Goal: Transaction & Acquisition: Purchase product/service

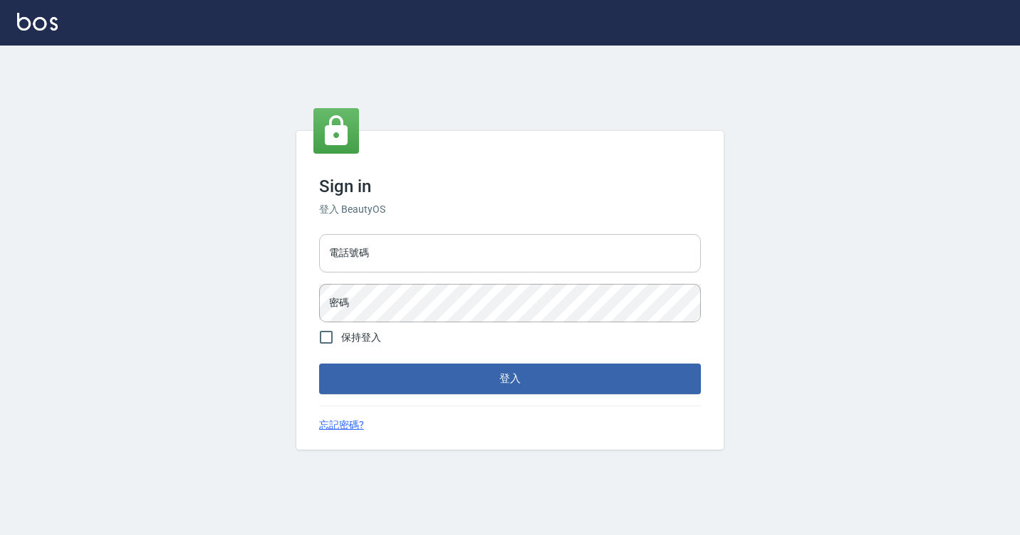
click at [419, 260] on input "電話號碼" at bounding box center [510, 253] width 382 height 38
click at [367, 257] on div "電話號碼 電話號碼" at bounding box center [510, 253] width 382 height 38
click at [362, 244] on input "電話號碼" at bounding box center [510, 253] width 382 height 38
click at [363, 249] on div "電話號碼 電話號碼" at bounding box center [510, 253] width 382 height 38
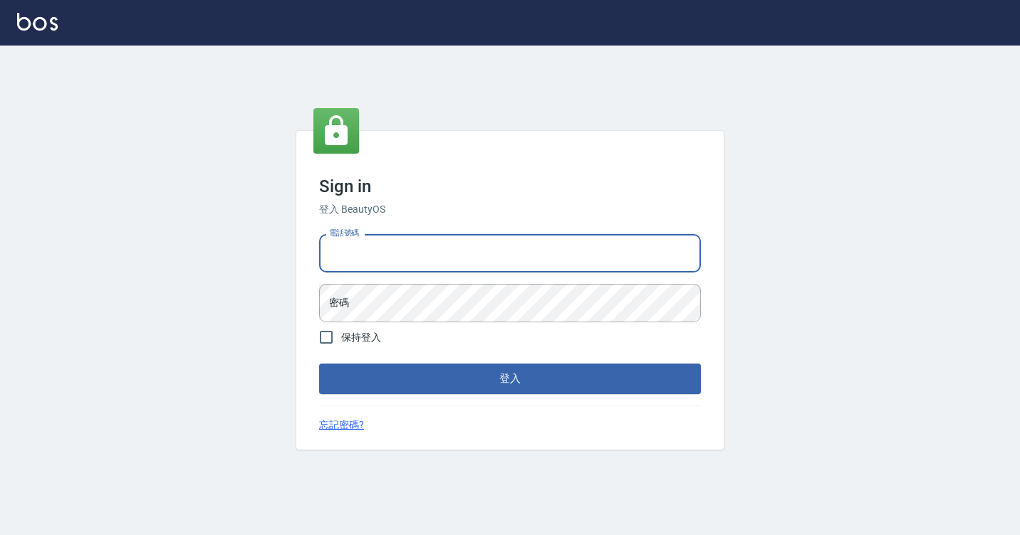
click at [362, 250] on input "電話號碼" at bounding box center [510, 253] width 382 height 38
click at [488, 135] on div "Sign in 登入 BeautyOS 電話號碼 電話號碼 密碼 密碼 保持登入 登入 忘記密碼?" at bounding box center [509, 290] width 427 height 318
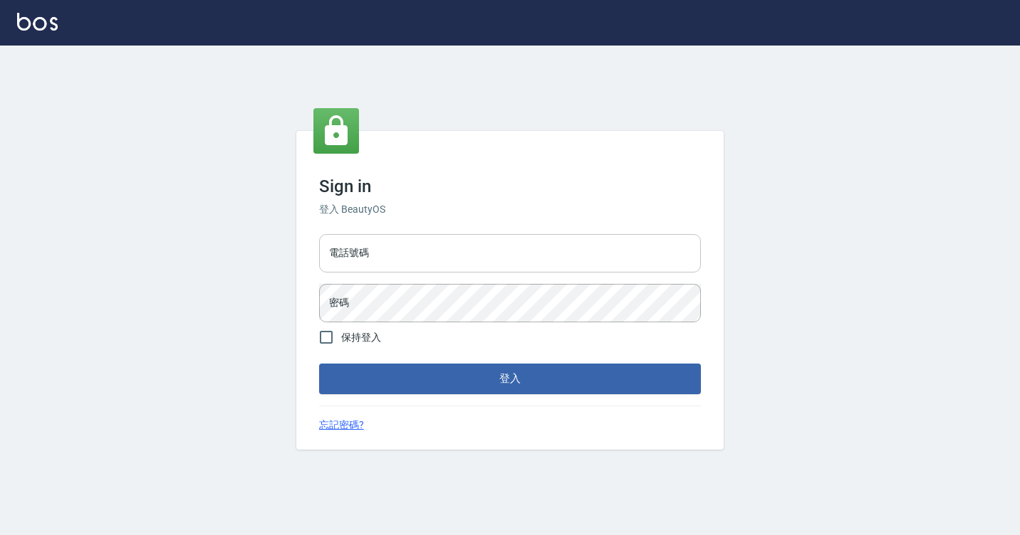
click at [380, 249] on input "電話號碼" at bounding box center [510, 253] width 382 height 38
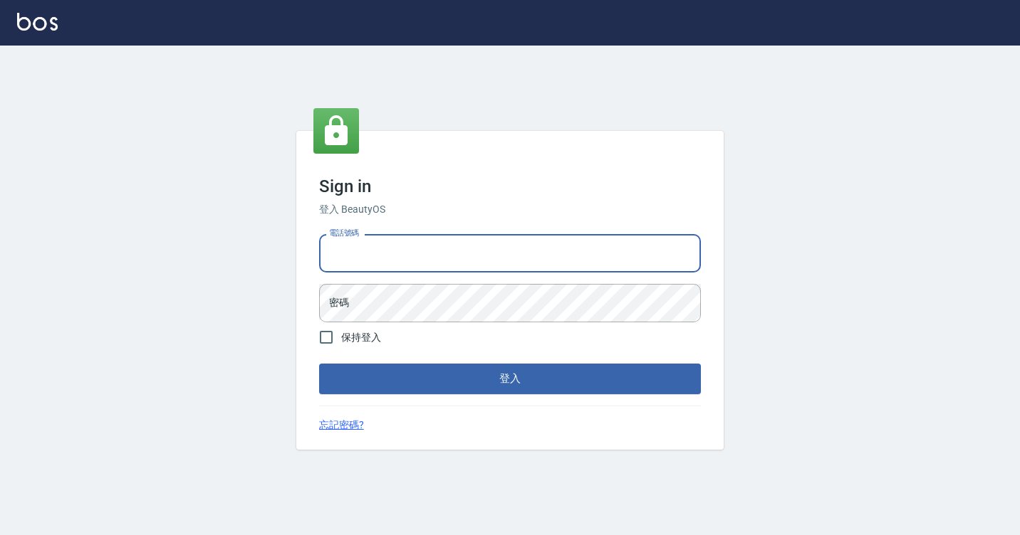
type input "7812080"
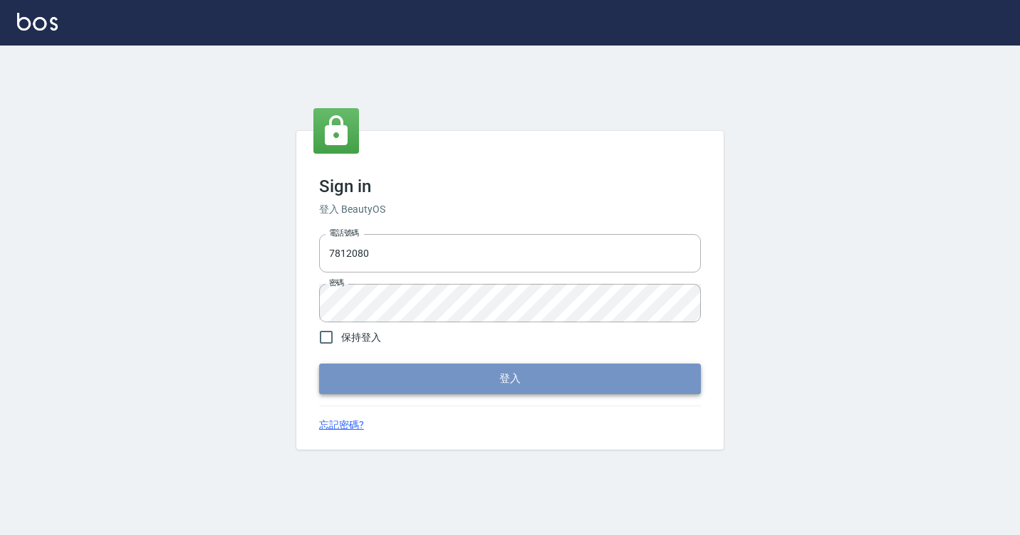
click at [414, 382] on button "登入" at bounding box center [510, 379] width 382 height 30
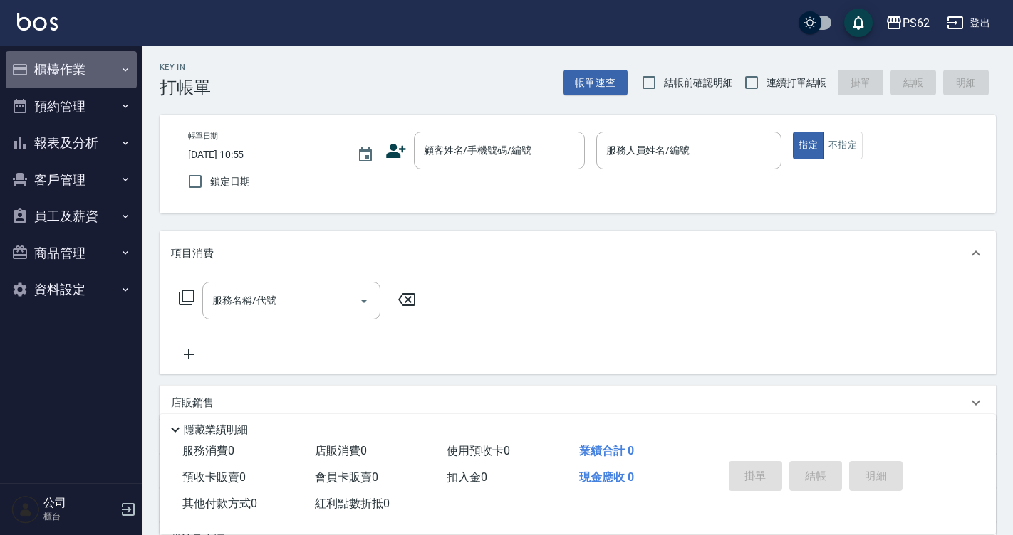
click at [56, 69] on button "櫃檯作業" at bounding box center [71, 69] width 131 height 37
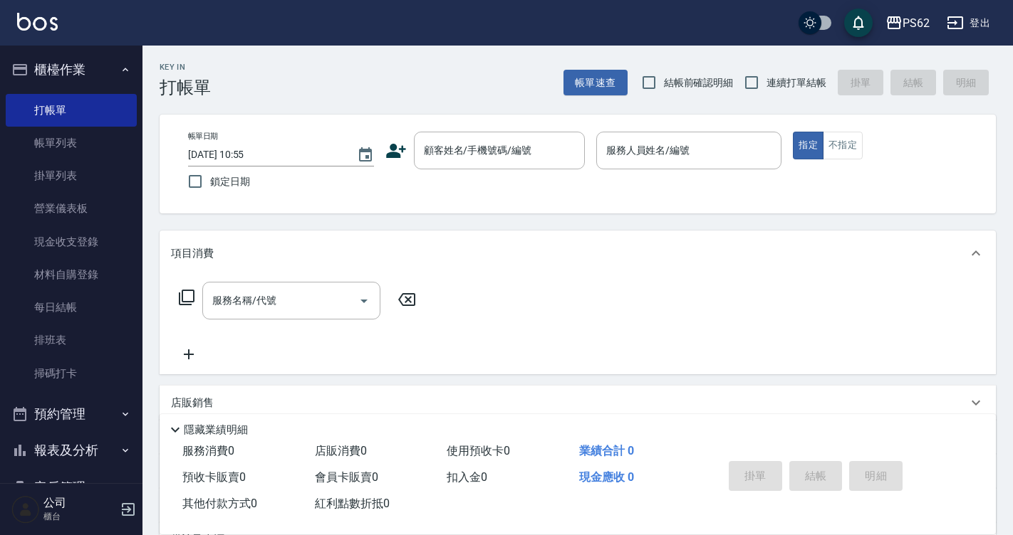
drag, startPoint x: 76, startPoint y: 151, endPoint x: 161, endPoint y: 124, distance: 89.0
click at [76, 151] on link "帳單列表" at bounding box center [71, 143] width 131 height 33
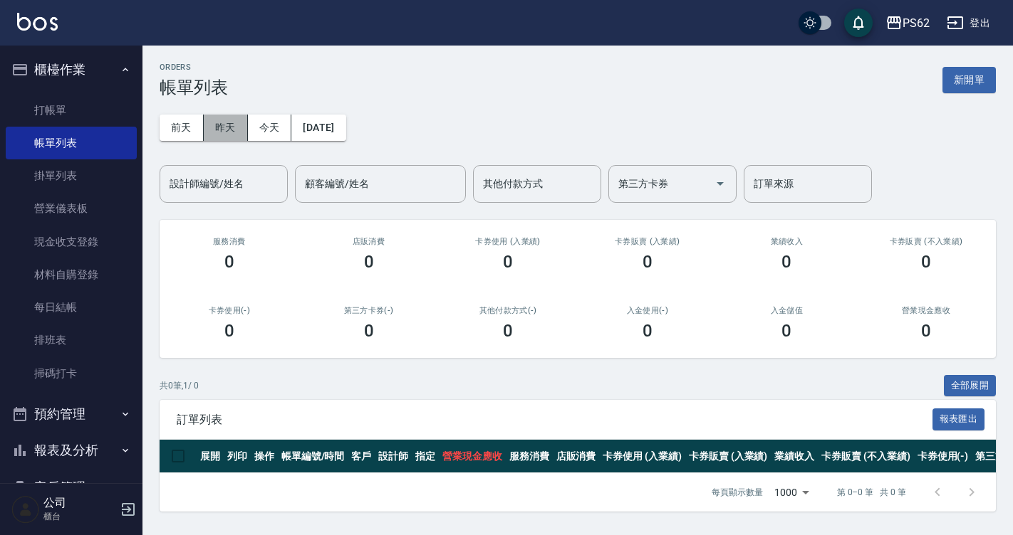
click at [218, 126] on button "昨天" at bounding box center [226, 128] width 44 height 26
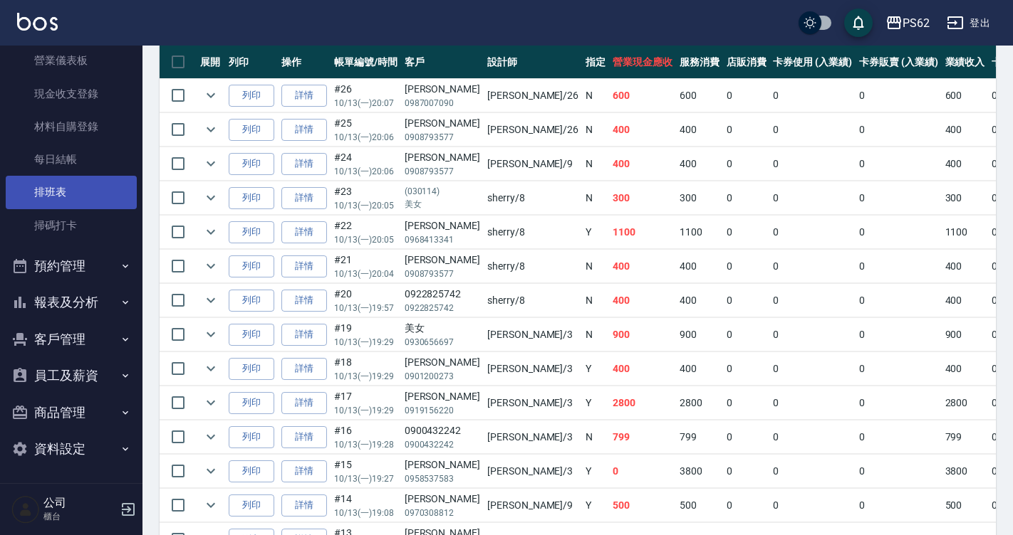
scroll to position [150, 0]
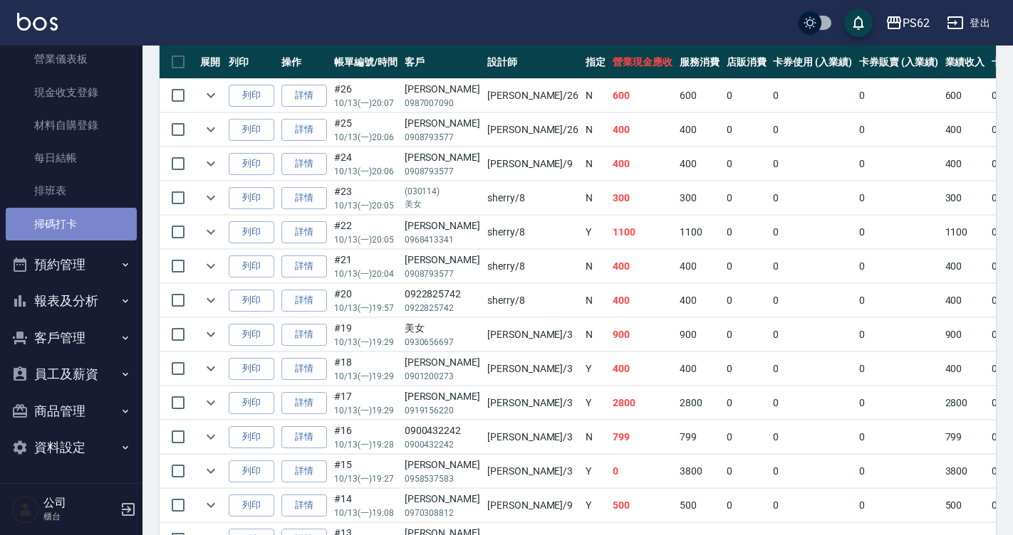
click at [103, 216] on link "掃碼打卡" at bounding box center [71, 224] width 131 height 33
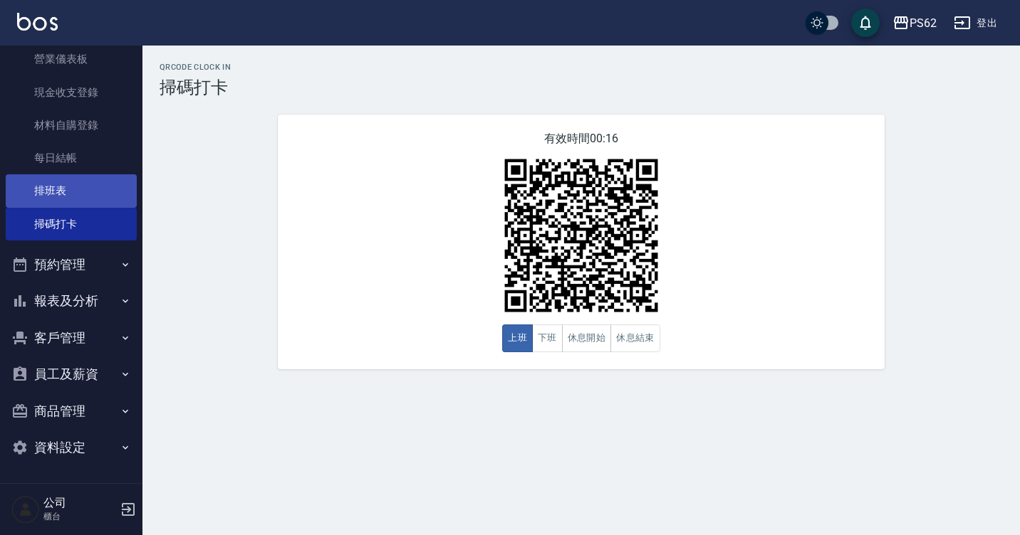
drag, startPoint x: 84, startPoint y: 192, endPoint x: 88, endPoint y: 202, distance: 10.6
click at [85, 192] on link "排班表" at bounding box center [71, 190] width 131 height 33
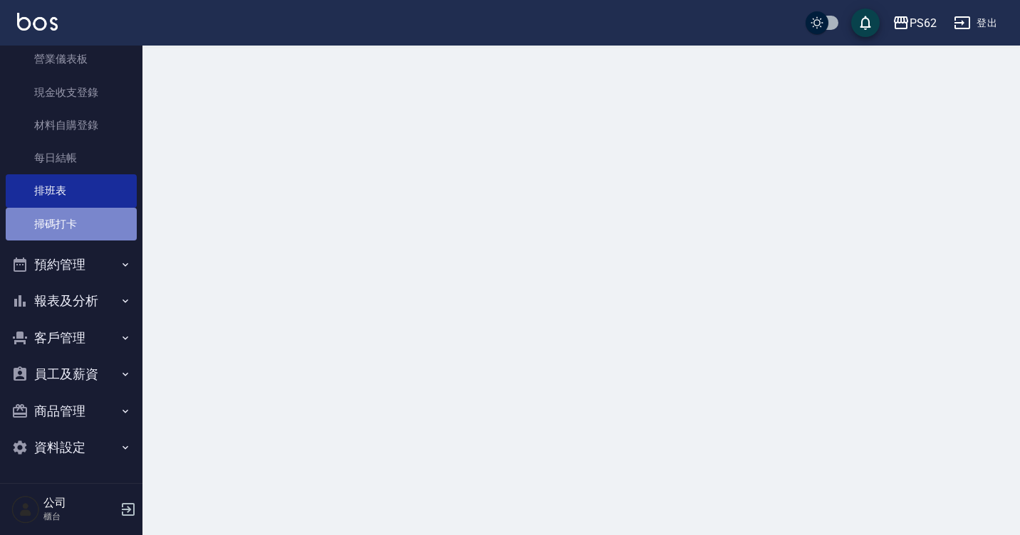
click at [83, 221] on link "掃碼打卡" at bounding box center [71, 224] width 131 height 33
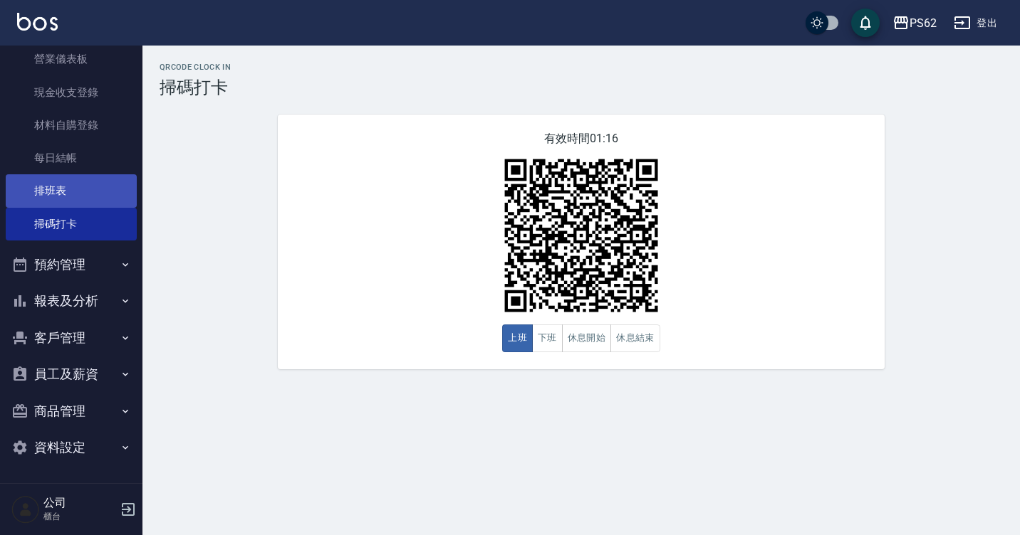
click at [90, 190] on link "排班表" at bounding box center [71, 190] width 131 height 33
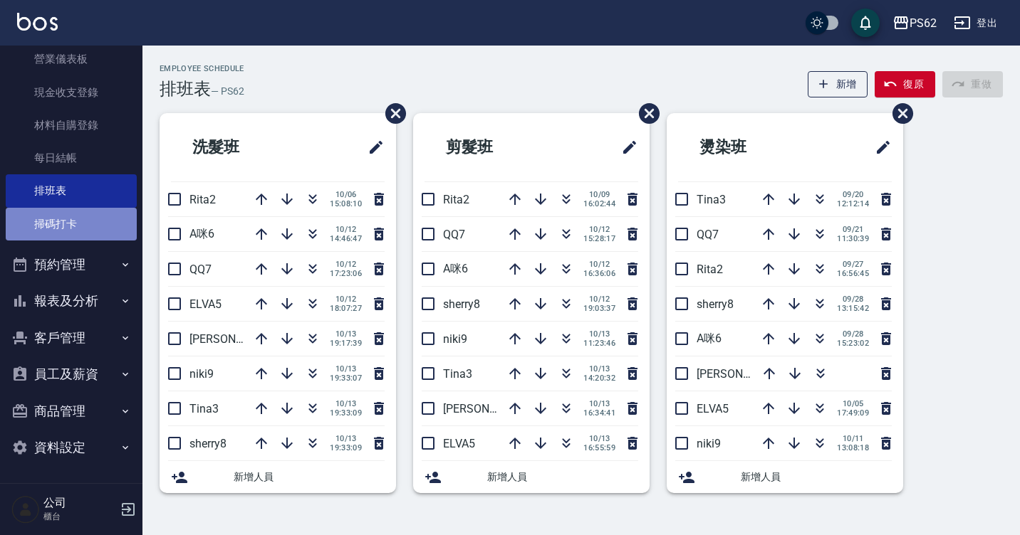
click at [77, 224] on link "掃碼打卡" at bounding box center [71, 224] width 131 height 33
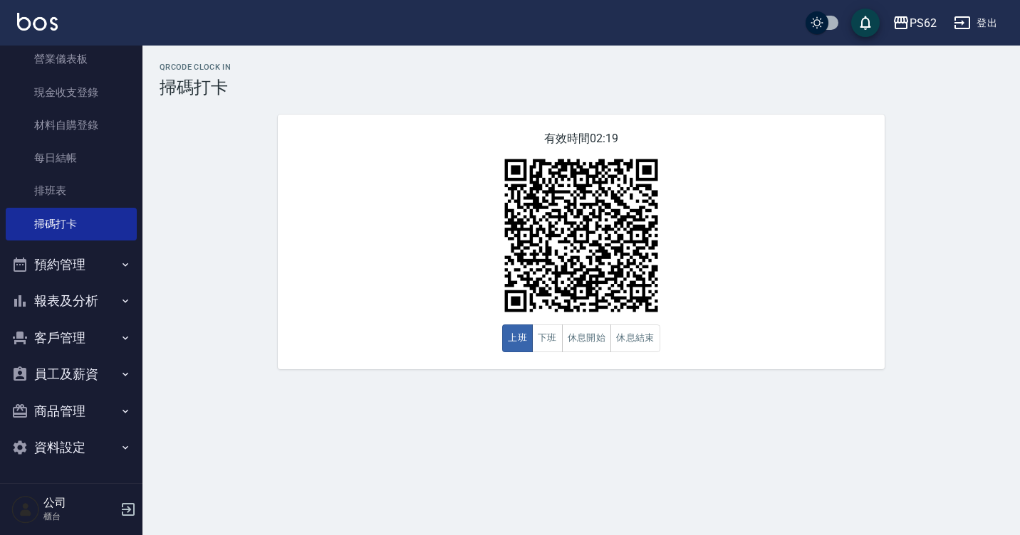
click at [91, 315] on button "報表及分析" at bounding box center [71, 301] width 131 height 37
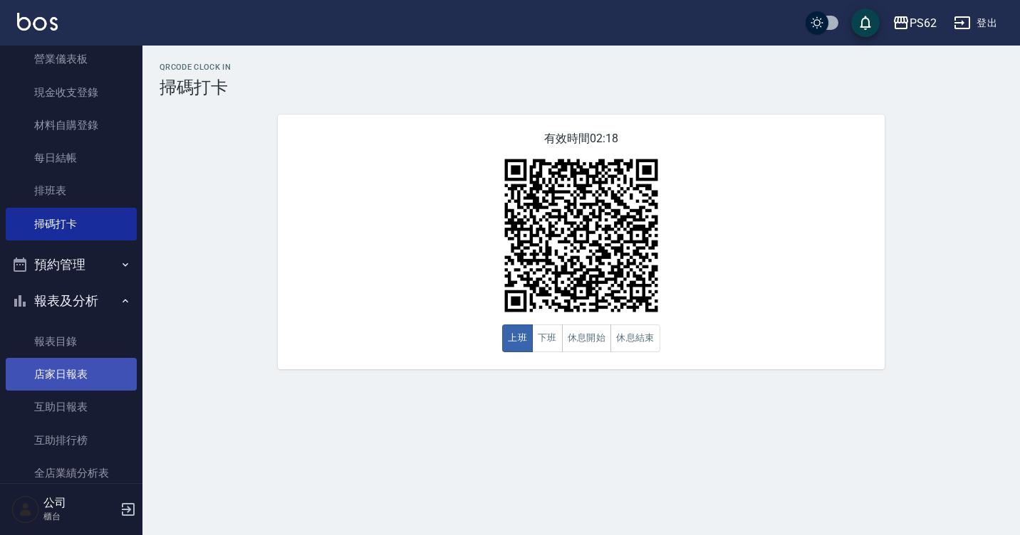
click at [80, 377] on link "店家日報表" at bounding box center [71, 374] width 131 height 33
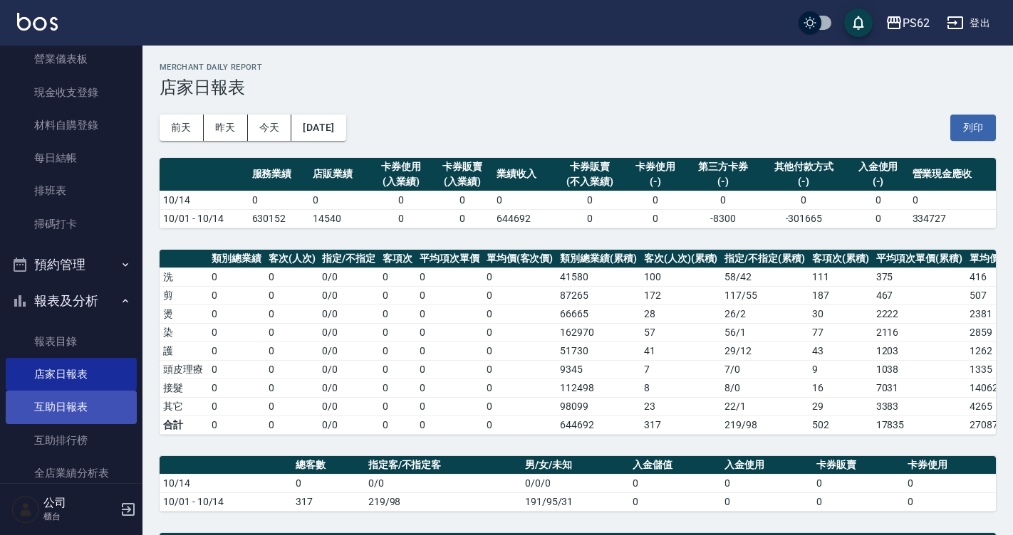
click at [53, 402] on link "互助日報表" at bounding box center [71, 407] width 131 height 33
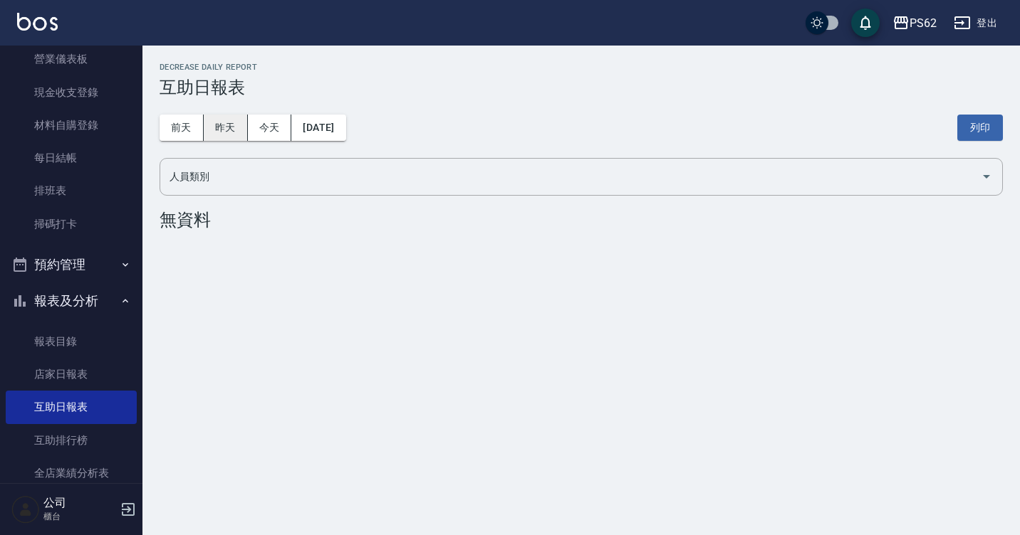
click at [225, 130] on button "昨天" at bounding box center [226, 128] width 44 height 26
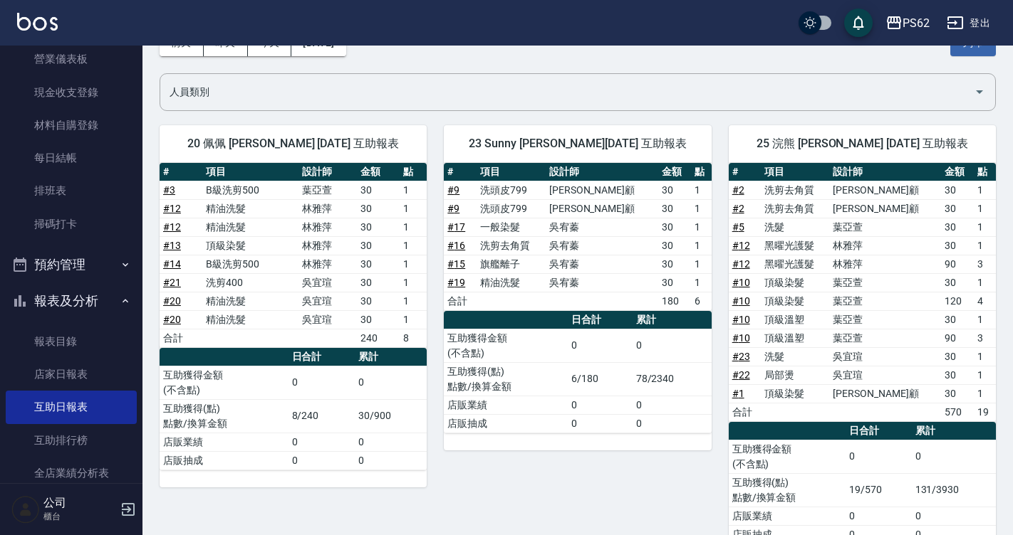
scroll to position [128, 0]
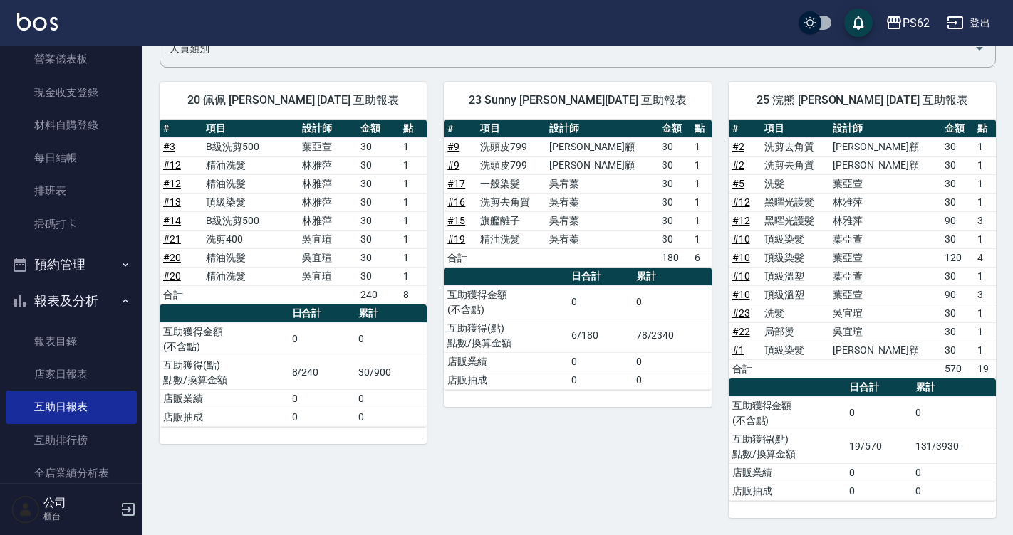
click at [204, 0] on button "昨天" at bounding box center [226, -1] width 44 height 26
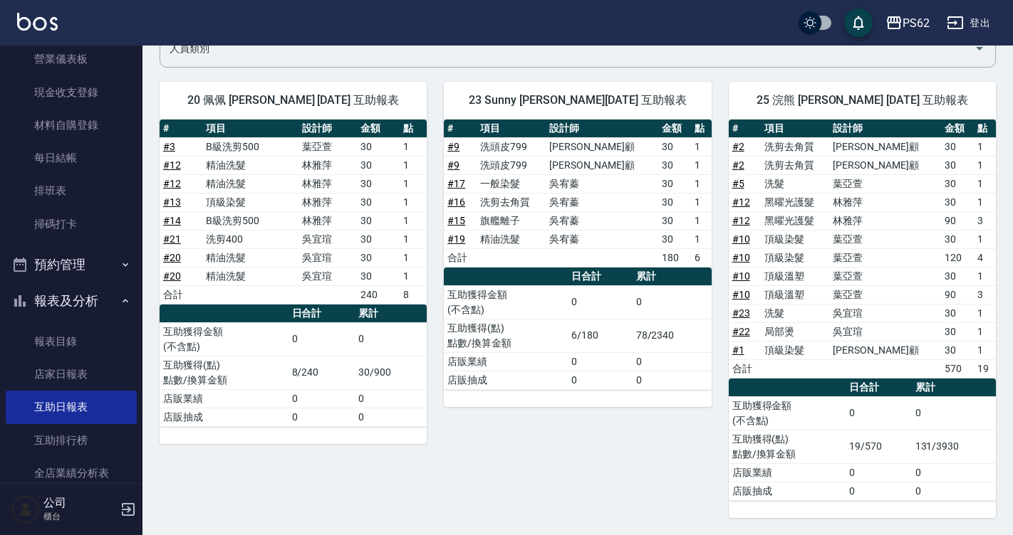
click at [204, 0] on button "昨天" at bounding box center [226, -1] width 44 height 26
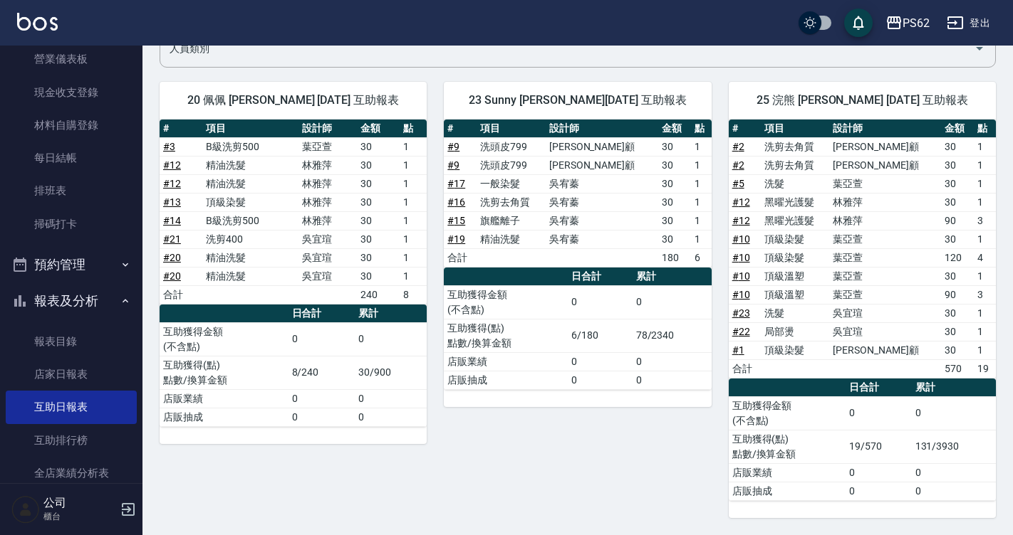
click at [204, 0] on button "昨天" at bounding box center [226, -1] width 44 height 26
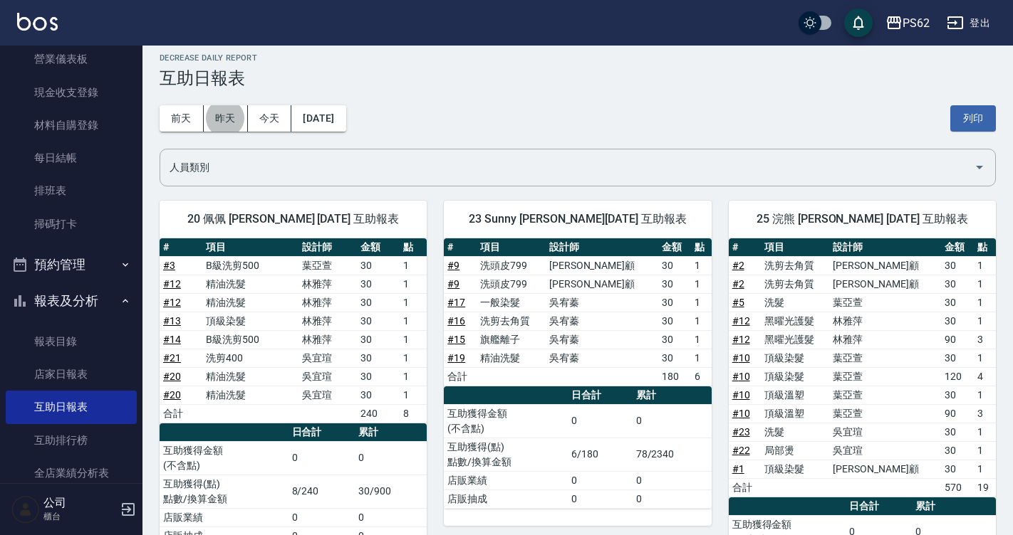
scroll to position [71, 0]
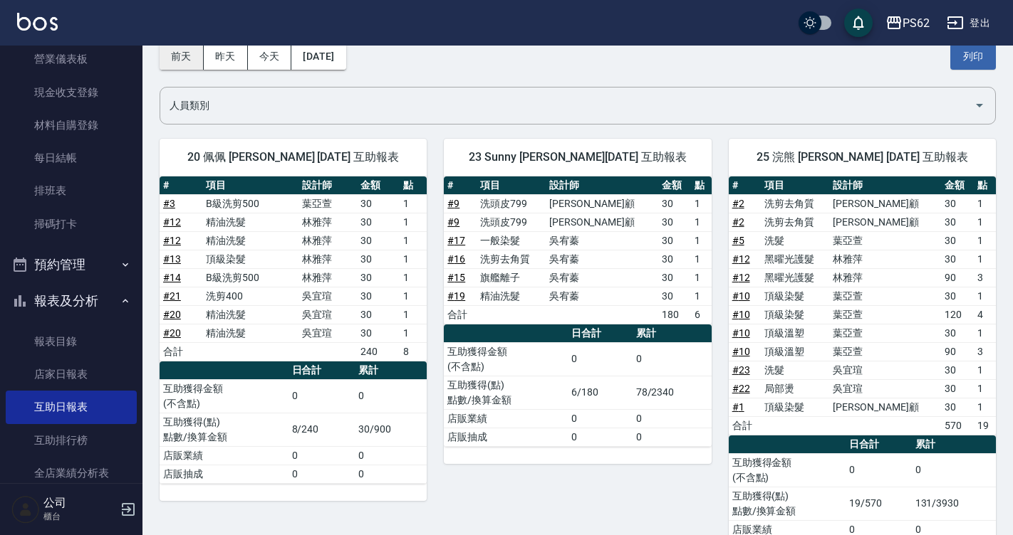
click at [187, 60] on button "前天" at bounding box center [182, 56] width 44 height 26
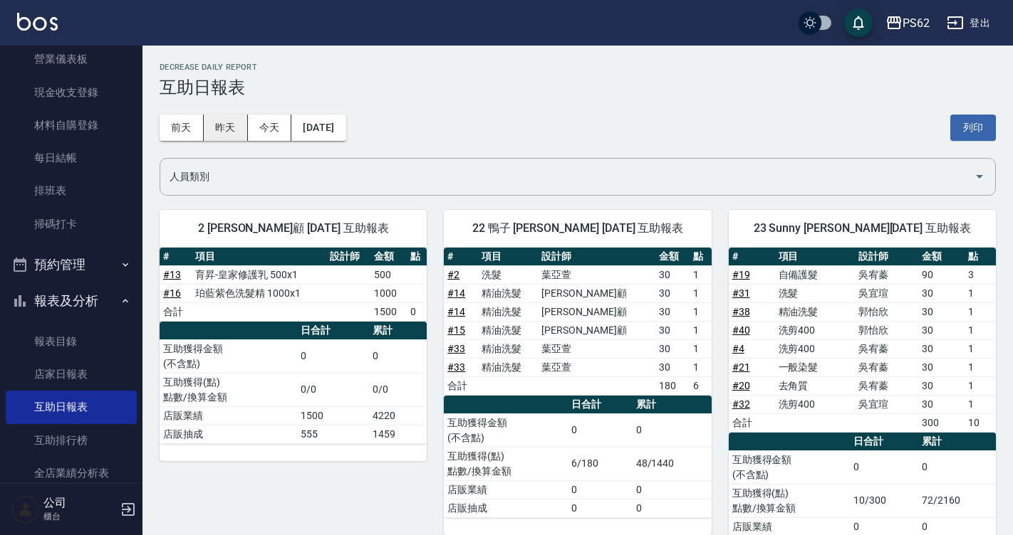
click at [227, 128] on button "昨天" at bounding box center [226, 128] width 44 height 26
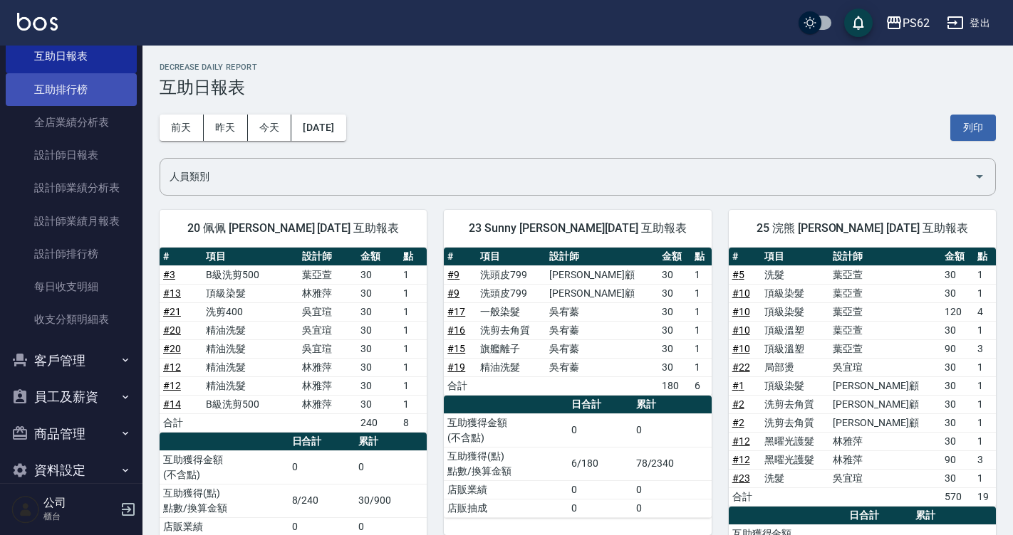
scroll to position [506, 0]
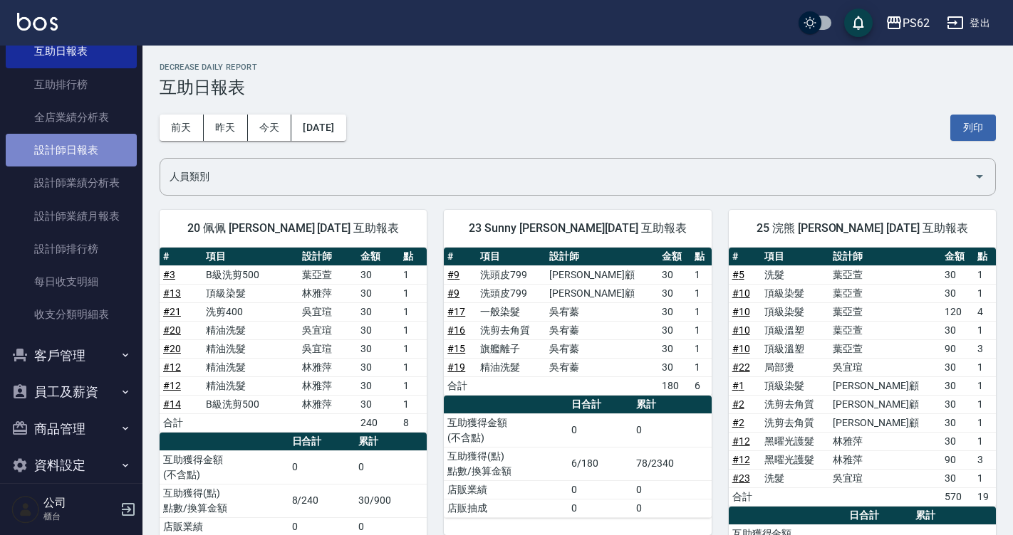
click at [94, 161] on link "設計師日報表" at bounding box center [71, 150] width 131 height 33
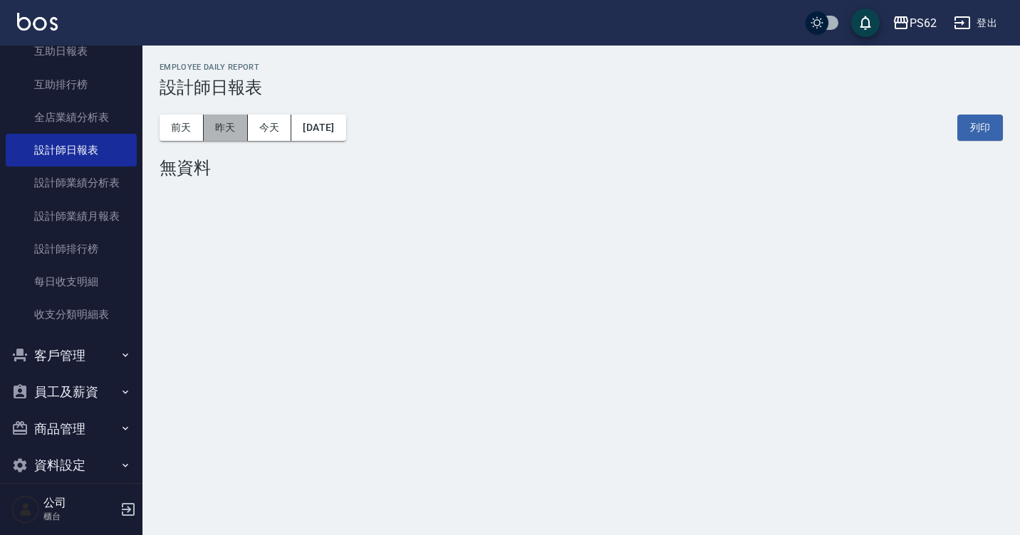
click at [226, 137] on button "昨天" at bounding box center [226, 128] width 44 height 26
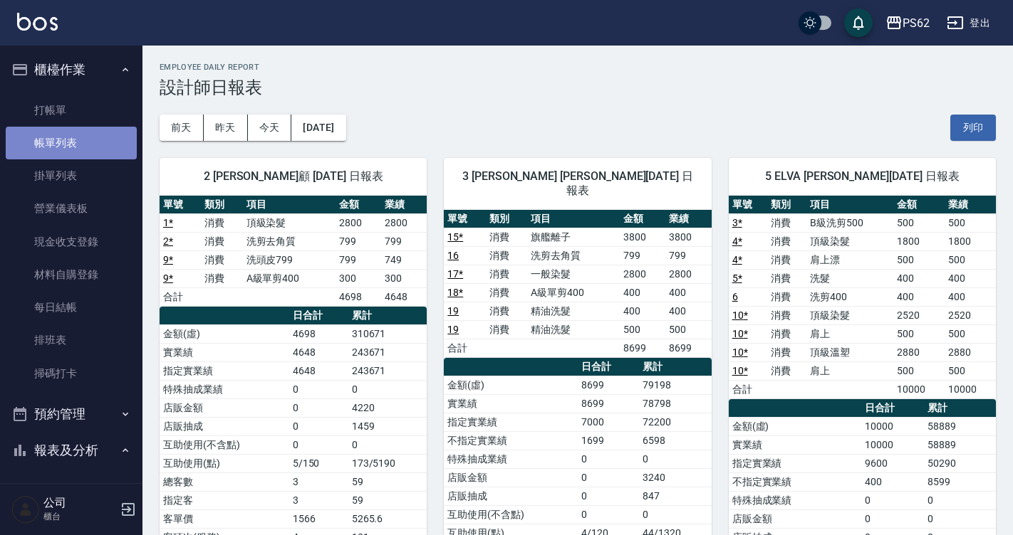
click at [96, 141] on link "帳單列表" at bounding box center [71, 143] width 131 height 33
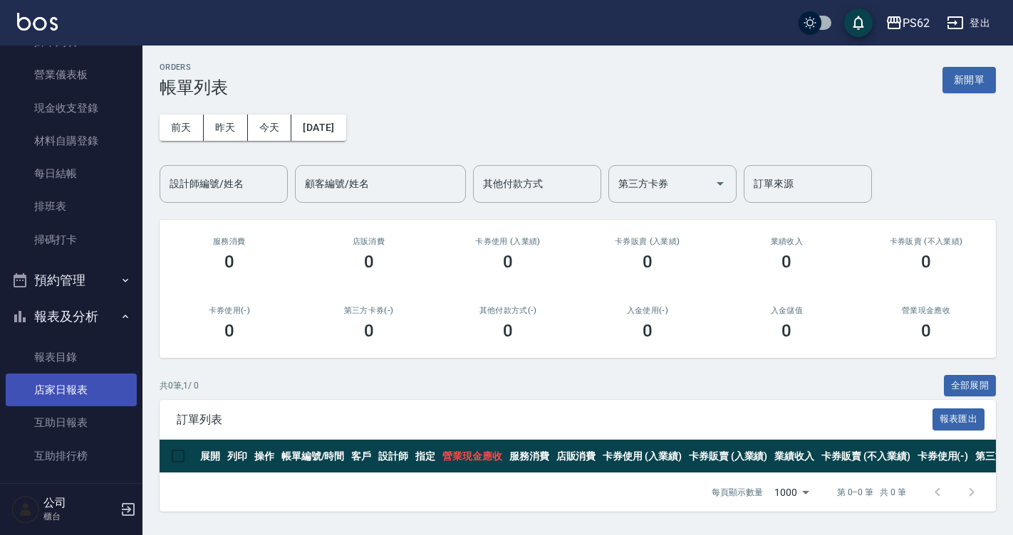
scroll to position [142, 0]
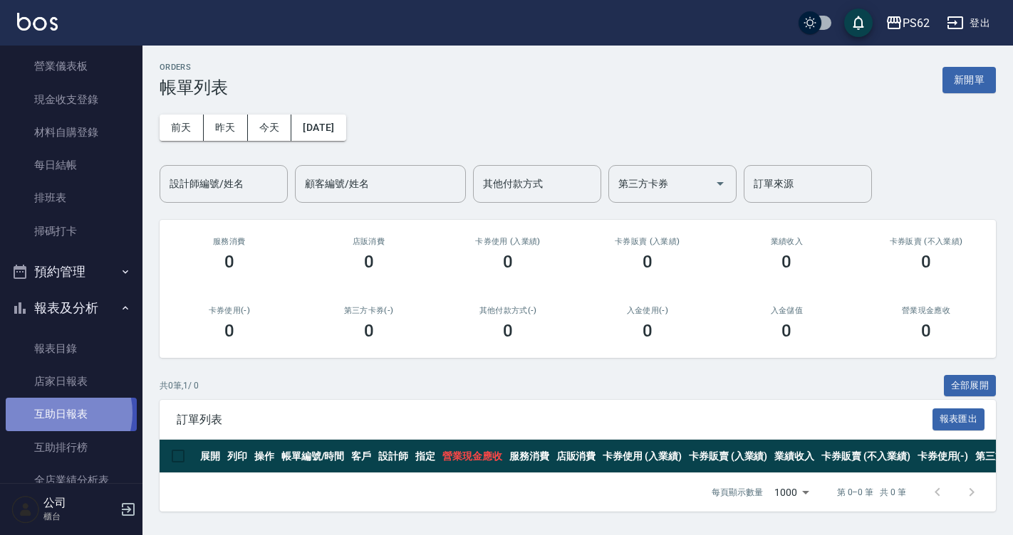
click at [59, 413] on link "互助日報表" at bounding box center [71, 414] width 131 height 33
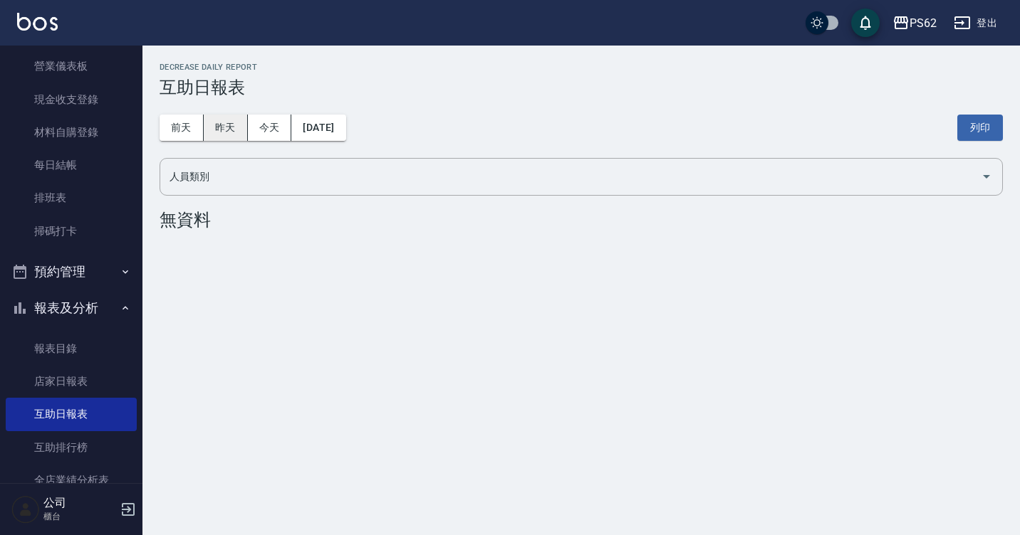
click at [221, 130] on button "昨天" at bounding box center [226, 128] width 44 height 26
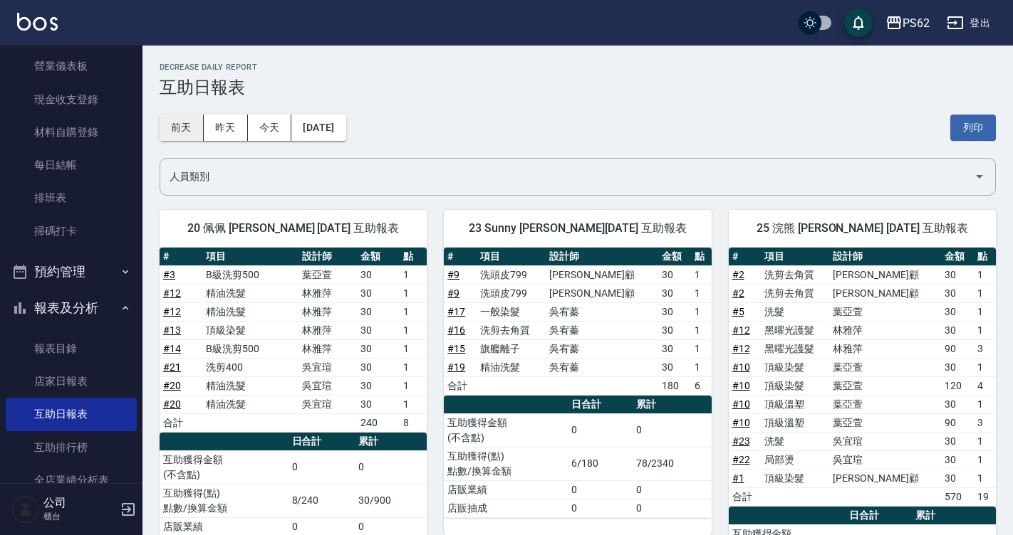
click at [196, 133] on button "前天" at bounding box center [182, 128] width 44 height 26
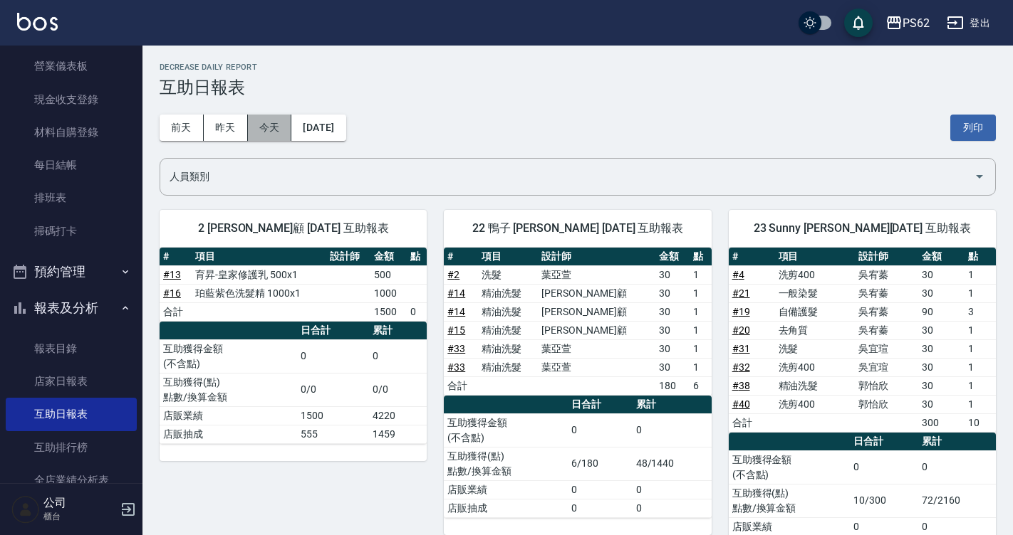
click at [278, 134] on button "今天" at bounding box center [270, 128] width 44 height 26
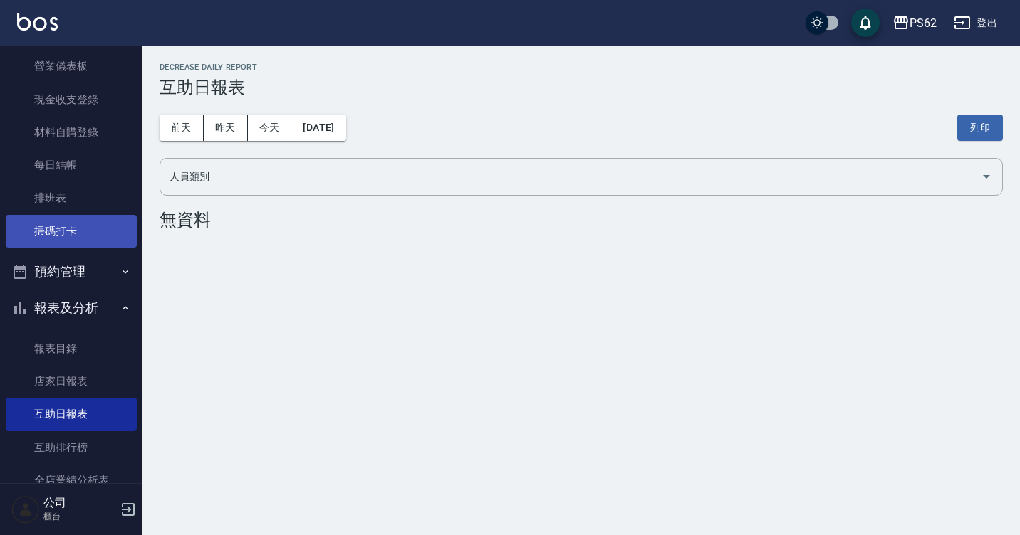
drag, startPoint x: 62, startPoint y: 213, endPoint x: 91, endPoint y: 223, distance: 30.9
click at [64, 213] on link "排班表" at bounding box center [71, 198] width 131 height 33
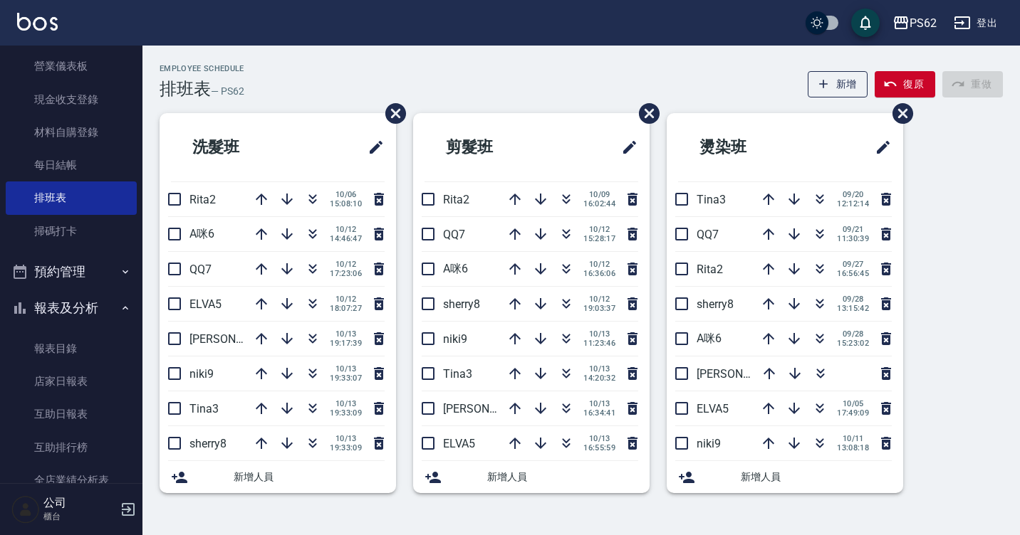
click at [397, 506] on div "Employee Schedule 排班表 — PS62 新增 復原 重做 洗髮班 Rita2 [DATE] 15:08:10 A咪6 [DATE] 14:4…" at bounding box center [510, 267] width 1020 height 535
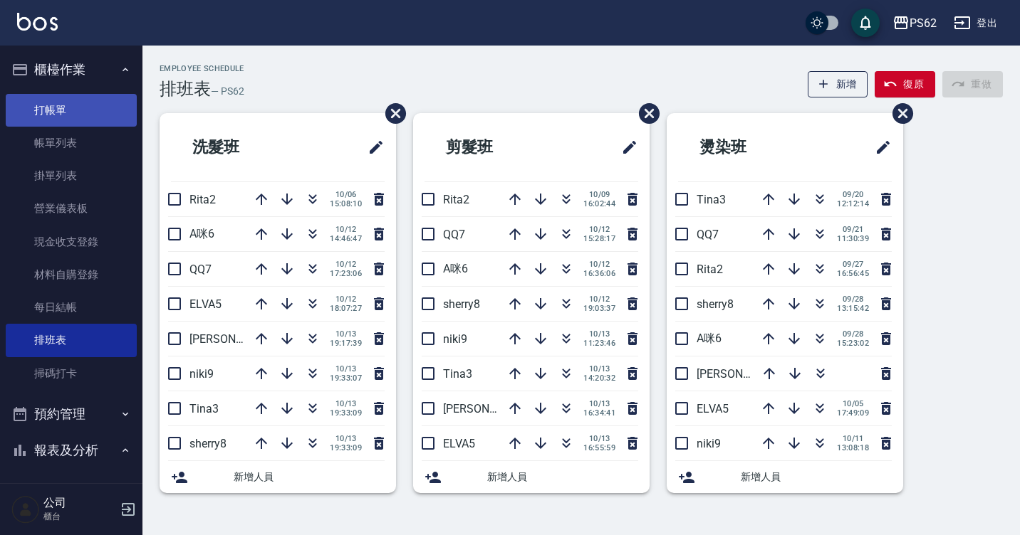
drag, startPoint x: 65, startPoint y: 119, endPoint x: 78, endPoint y: 116, distance: 13.8
click at [66, 118] on link "打帳單" at bounding box center [71, 110] width 131 height 33
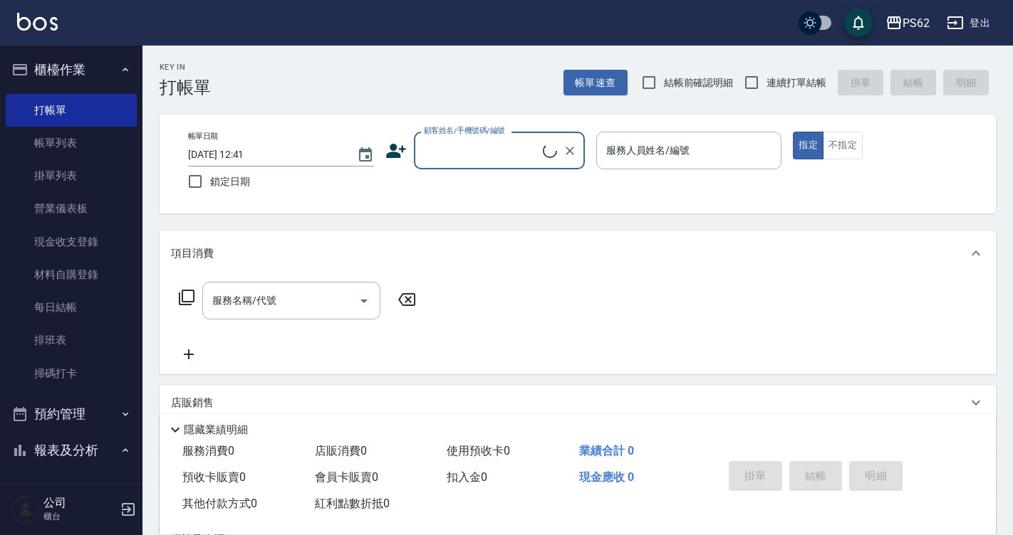
click at [466, 143] on input "顧客姓名/手機號碼/編號" at bounding box center [481, 150] width 122 height 25
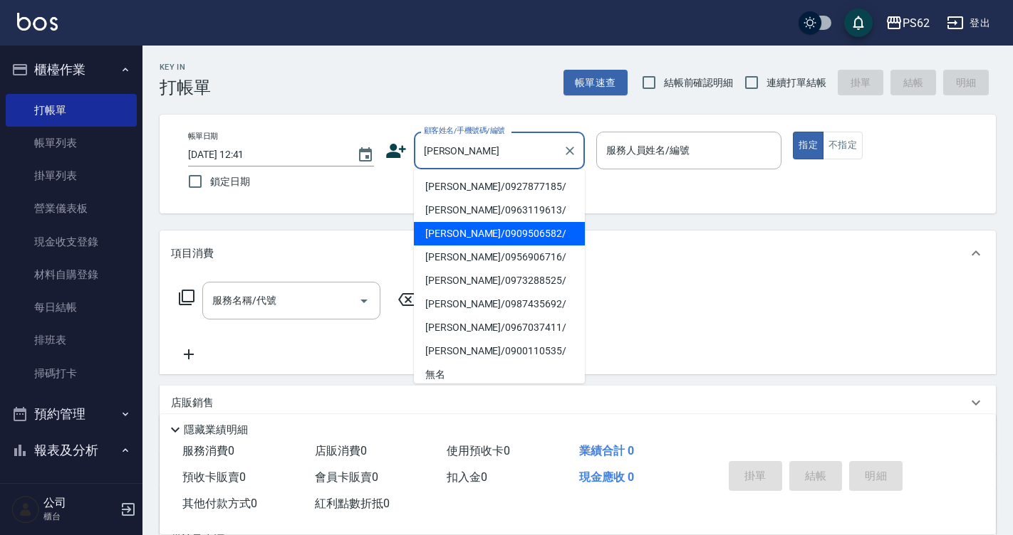
click at [454, 229] on li "[PERSON_NAME]/0909506582/" at bounding box center [499, 233] width 171 height 23
type input "[PERSON_NAME]/0909506582/"
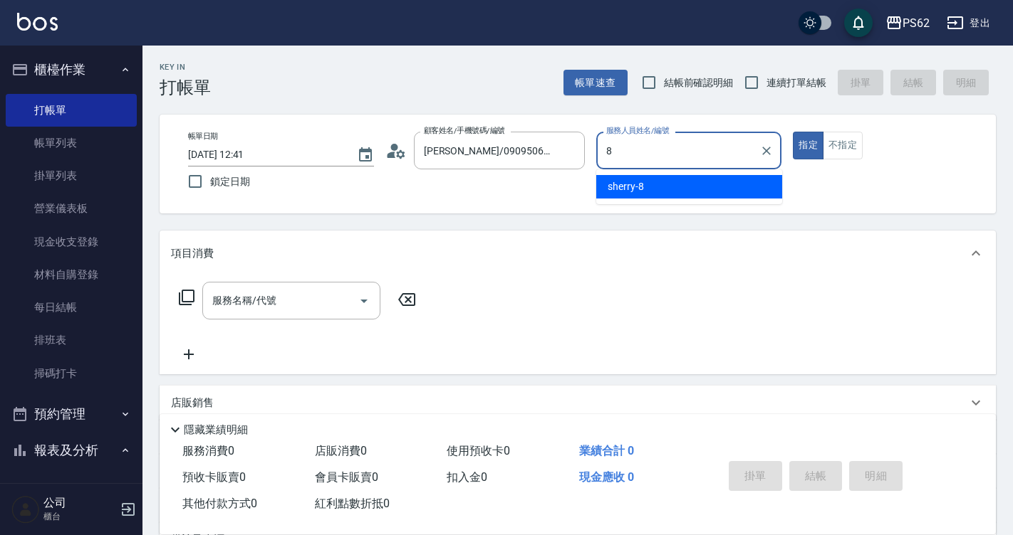
type input "sherry-8"
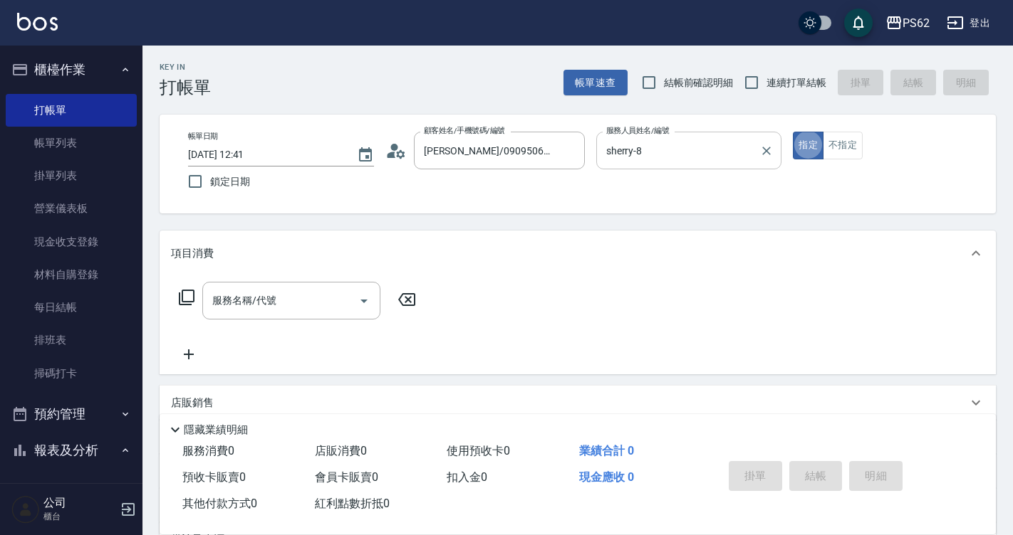
type button "true"
type input "ㄉ"
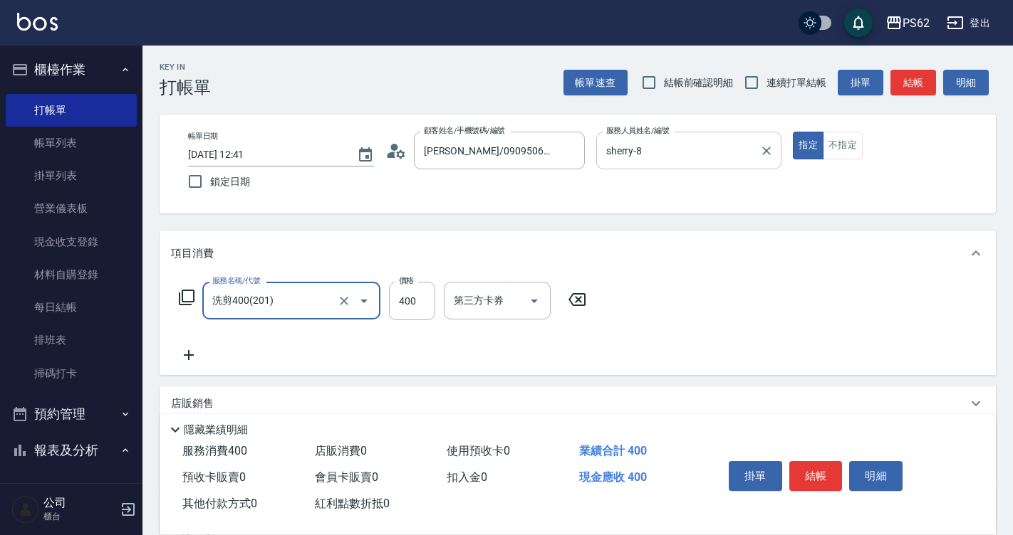
type input "洗剪400(201)"
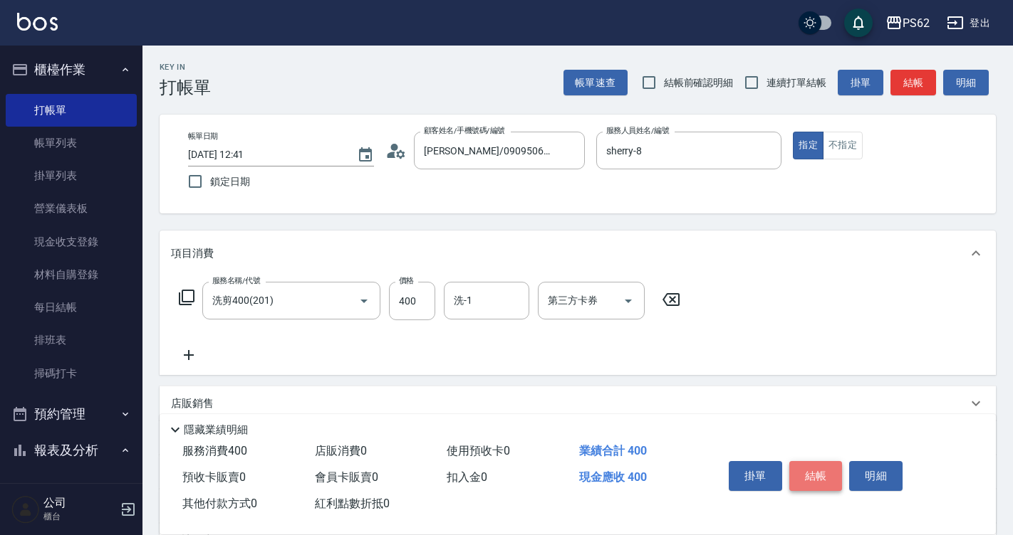
click at [821, 476] on button "結帳" at bounding box center [815, 476] width 53 height 30
